Goal: Ask a question

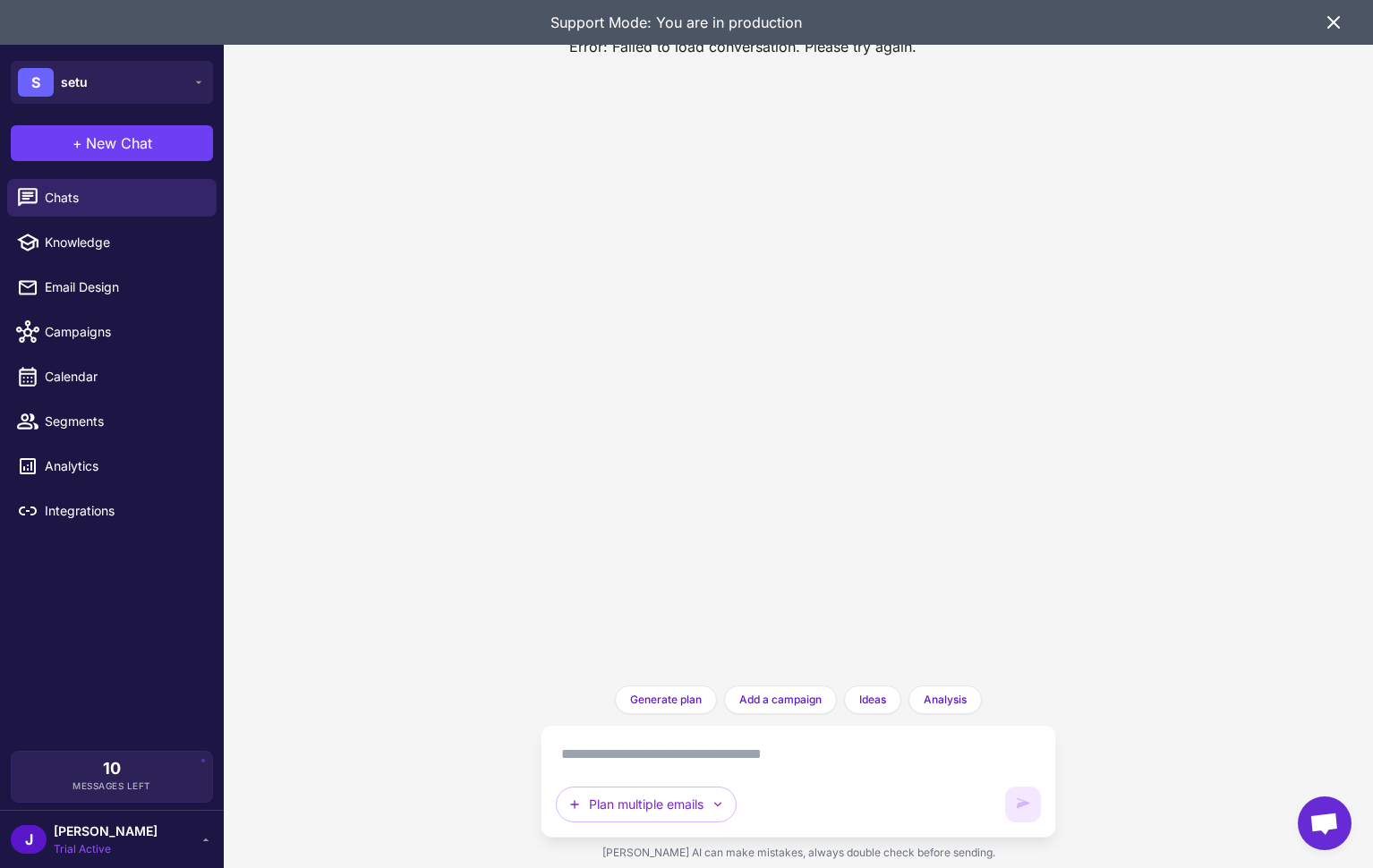
click at [1333, 26] on icon at bounding box center [1334, 22] width 21 height 21
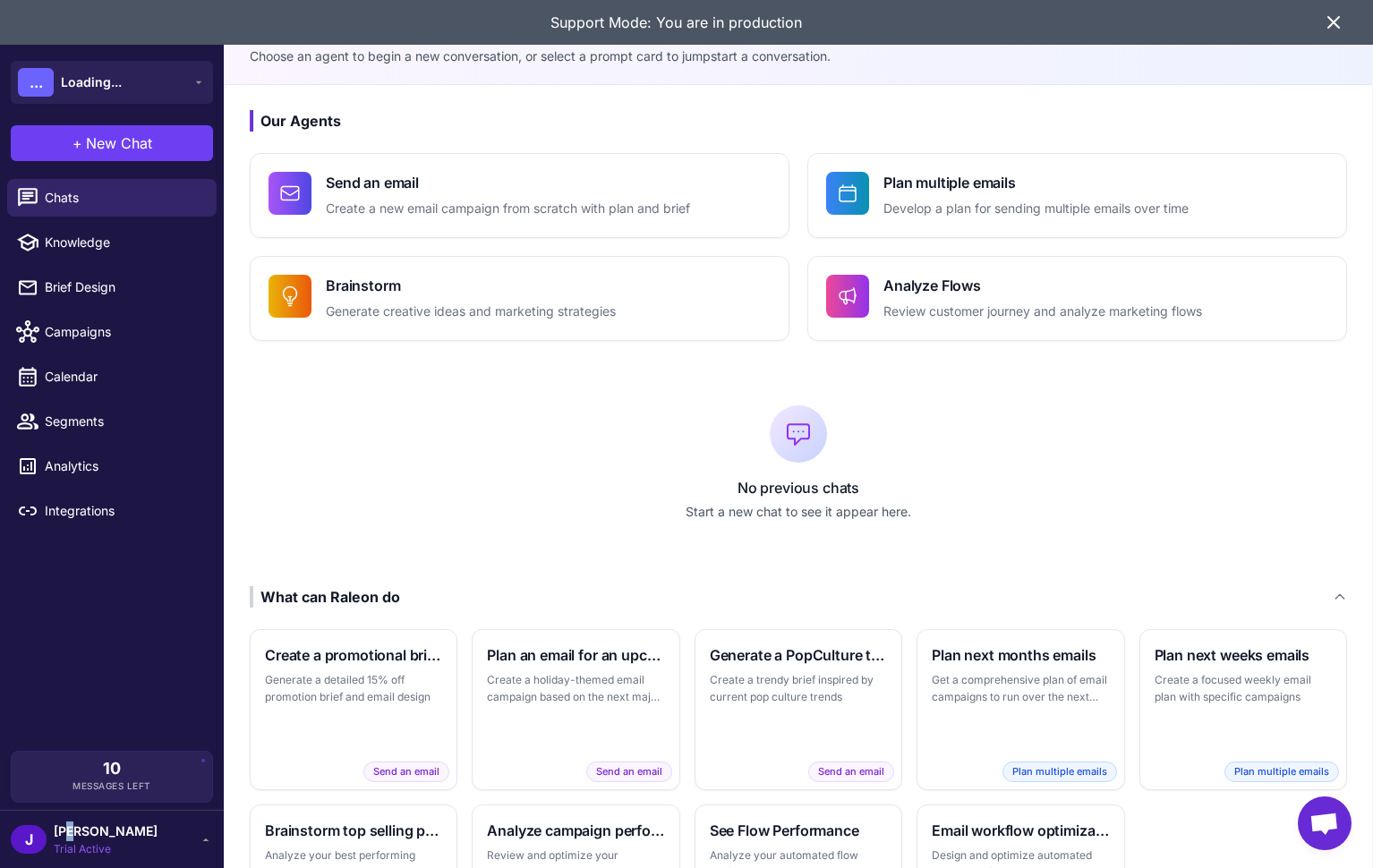
click at [71, 826] on span "[PERSON_NAME]" at bounding box center [105, 832] width 103 height 20
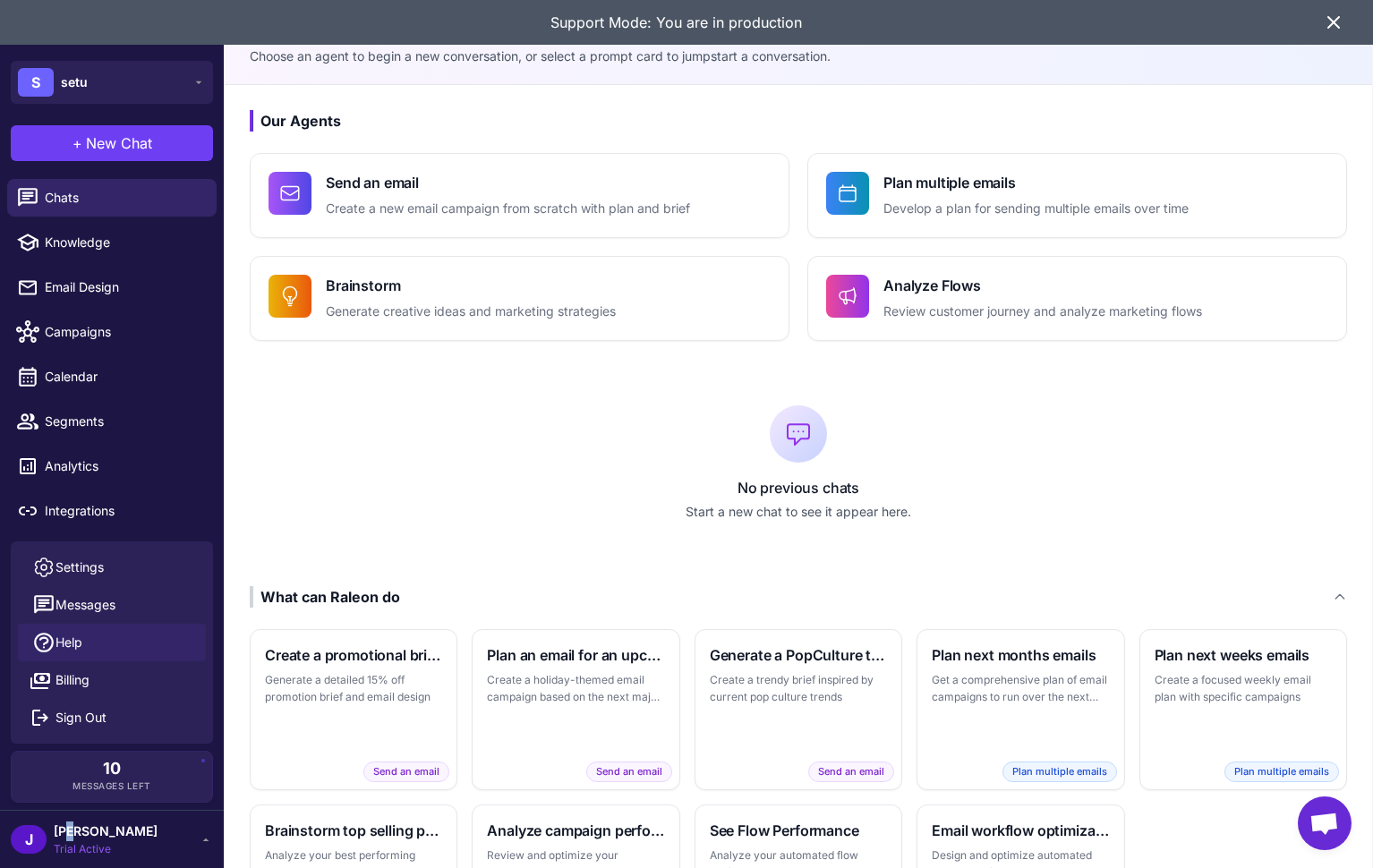
click at [95, 633] on link "Help" at bounding box center [111, 643] width 188 height 38
click at [1330, 20] on icon at bounding box center [1334, 22] width 21 height 21
